Goal: Transaction & Acquisition: Purchase product/service

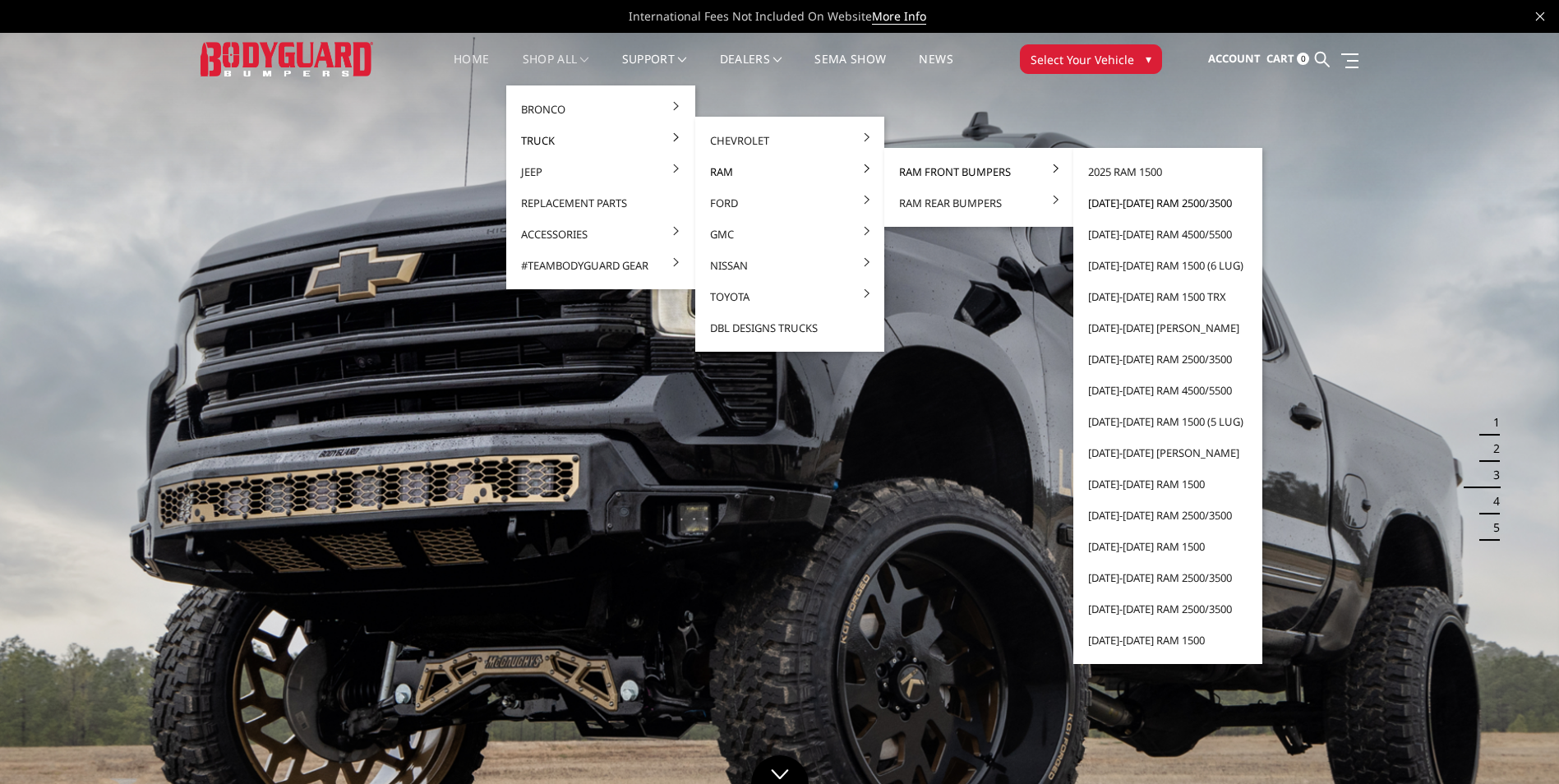
click at [1130, 204] on link "[DATE]-[DATE] Ram 2500/3500" at bounding box center [1167, 202] width 176 height 31
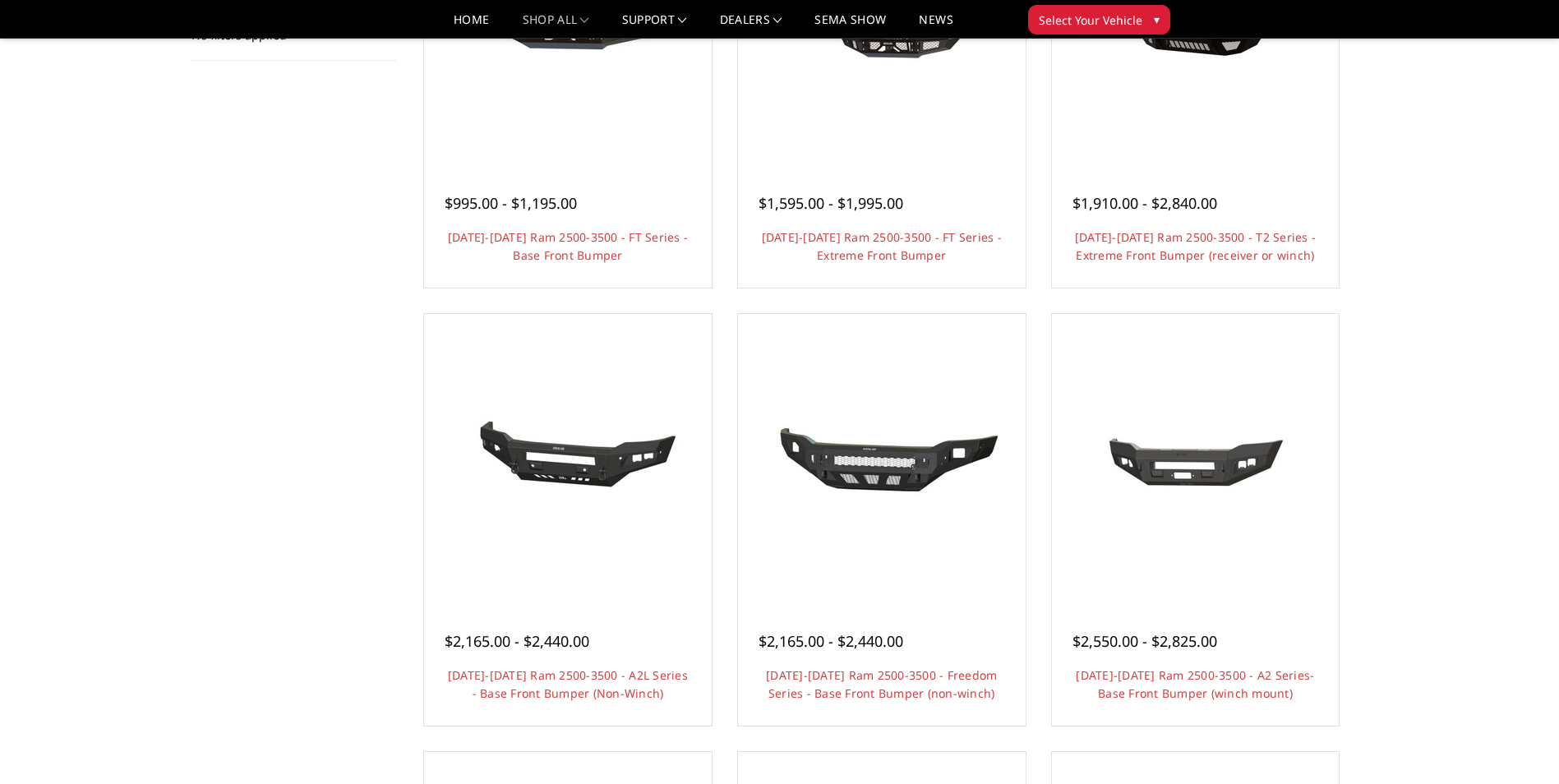
scroll to position [329, 0]
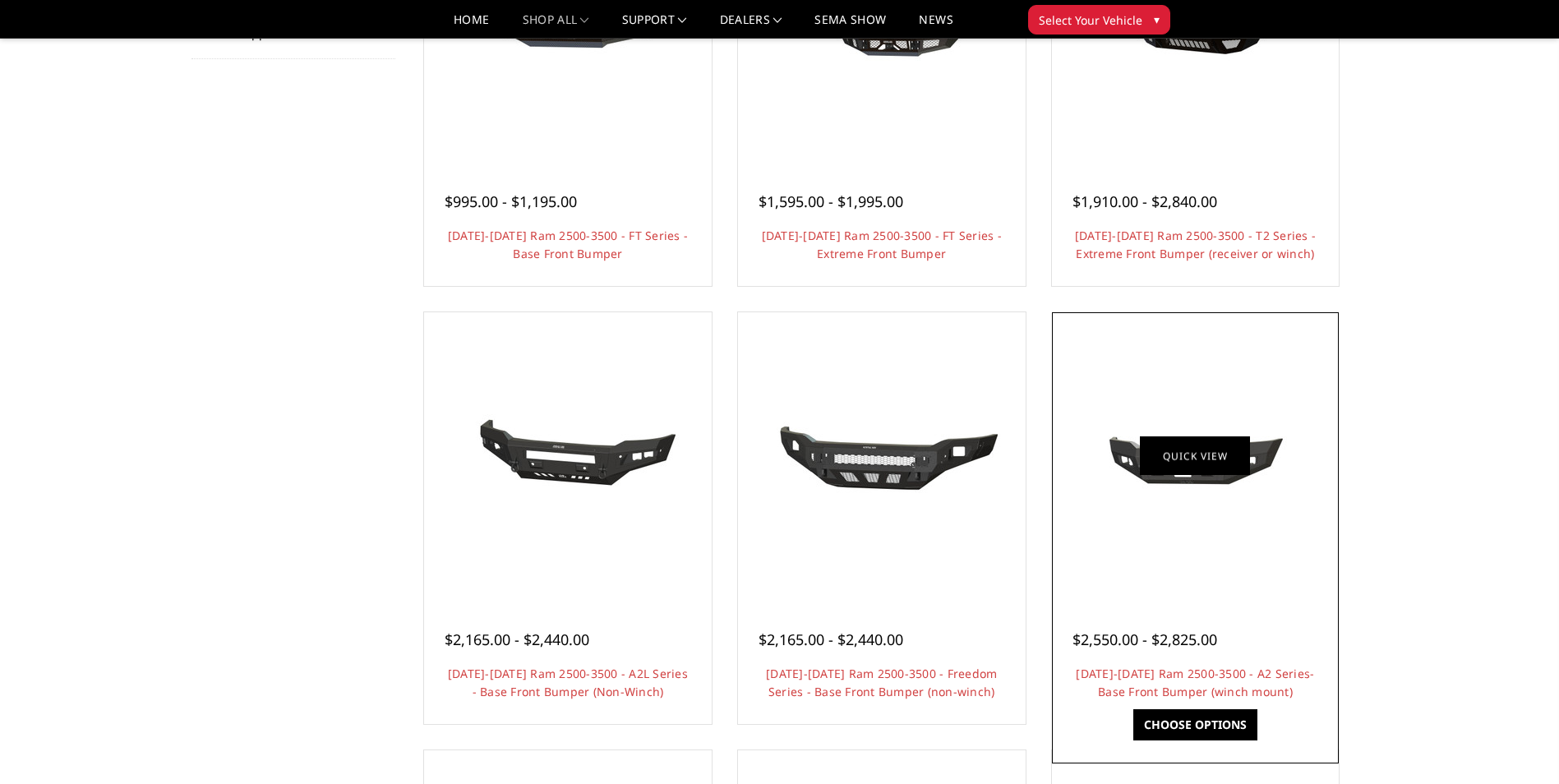
click at [1200, 459] on link "Quick view" at bounding box center [1195, 455] width 110 height 39
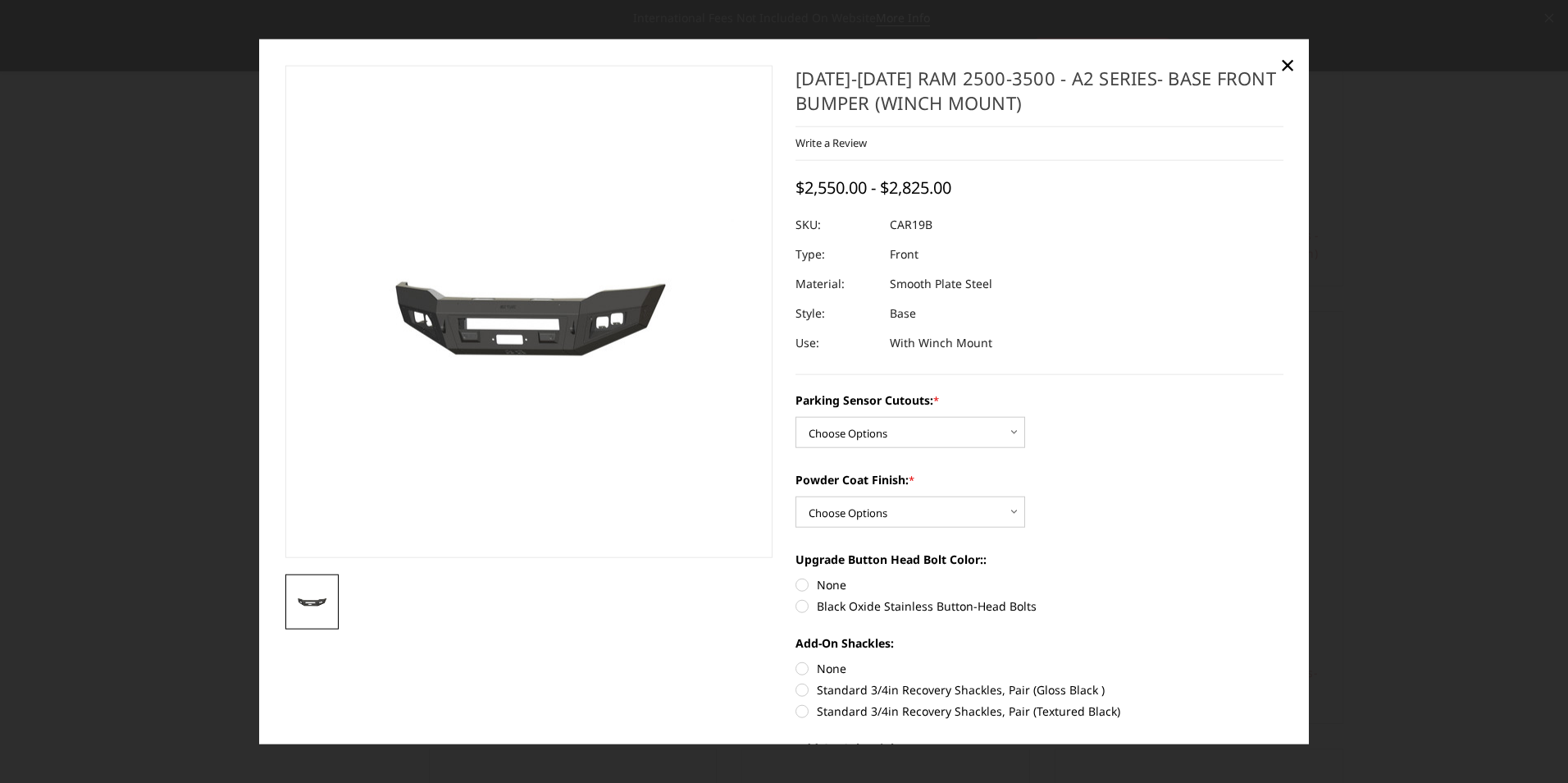
click at [552, 327] on img at bounding box center [494, 312] width 1050 height 471
click at [1281, 65] on span "×" at bounding box center [1288, 63] width 15 height 35
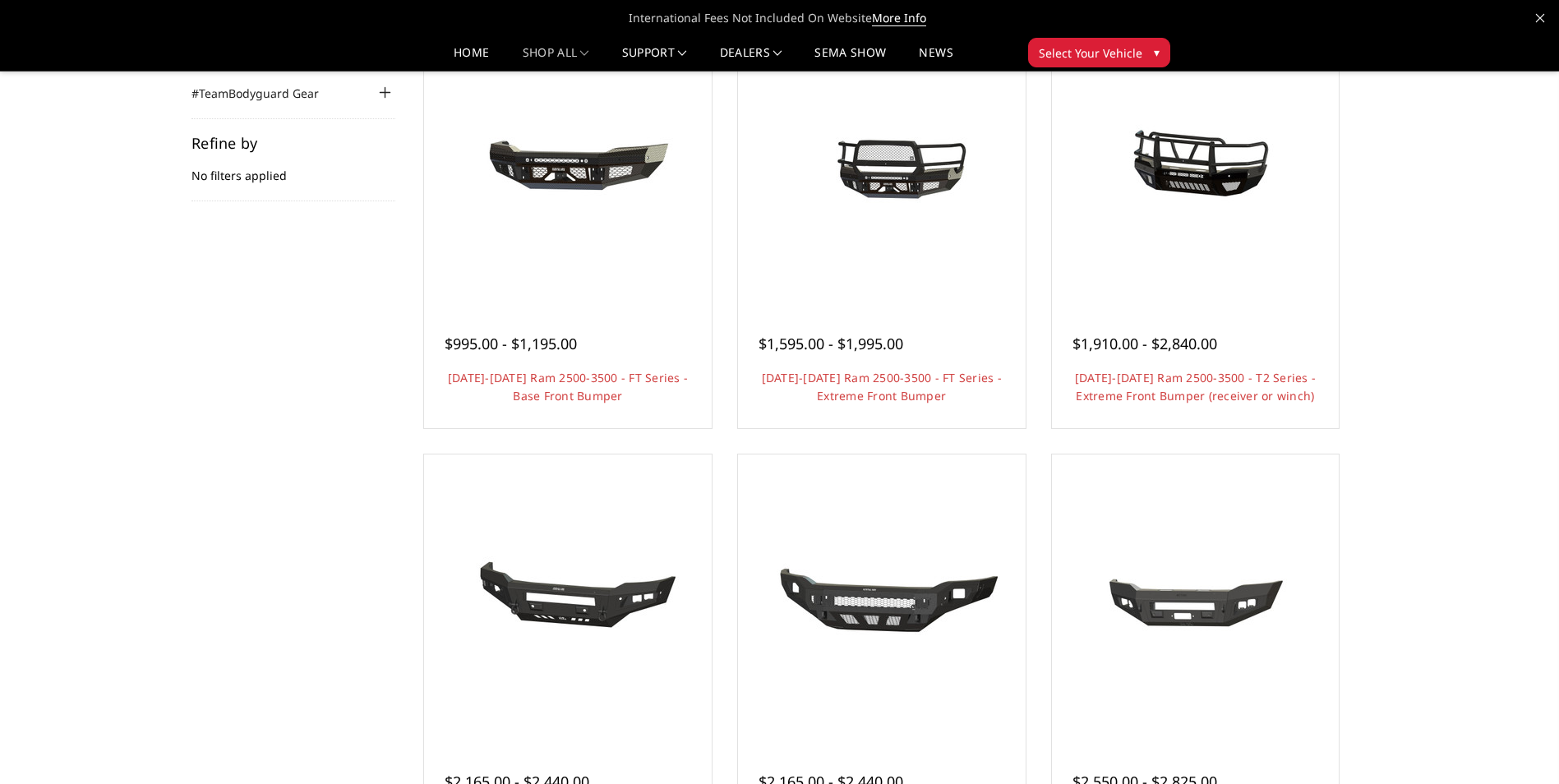
scroll to position [164, 0]
